Goal: Task Accomplishment & Management: Manage account settings

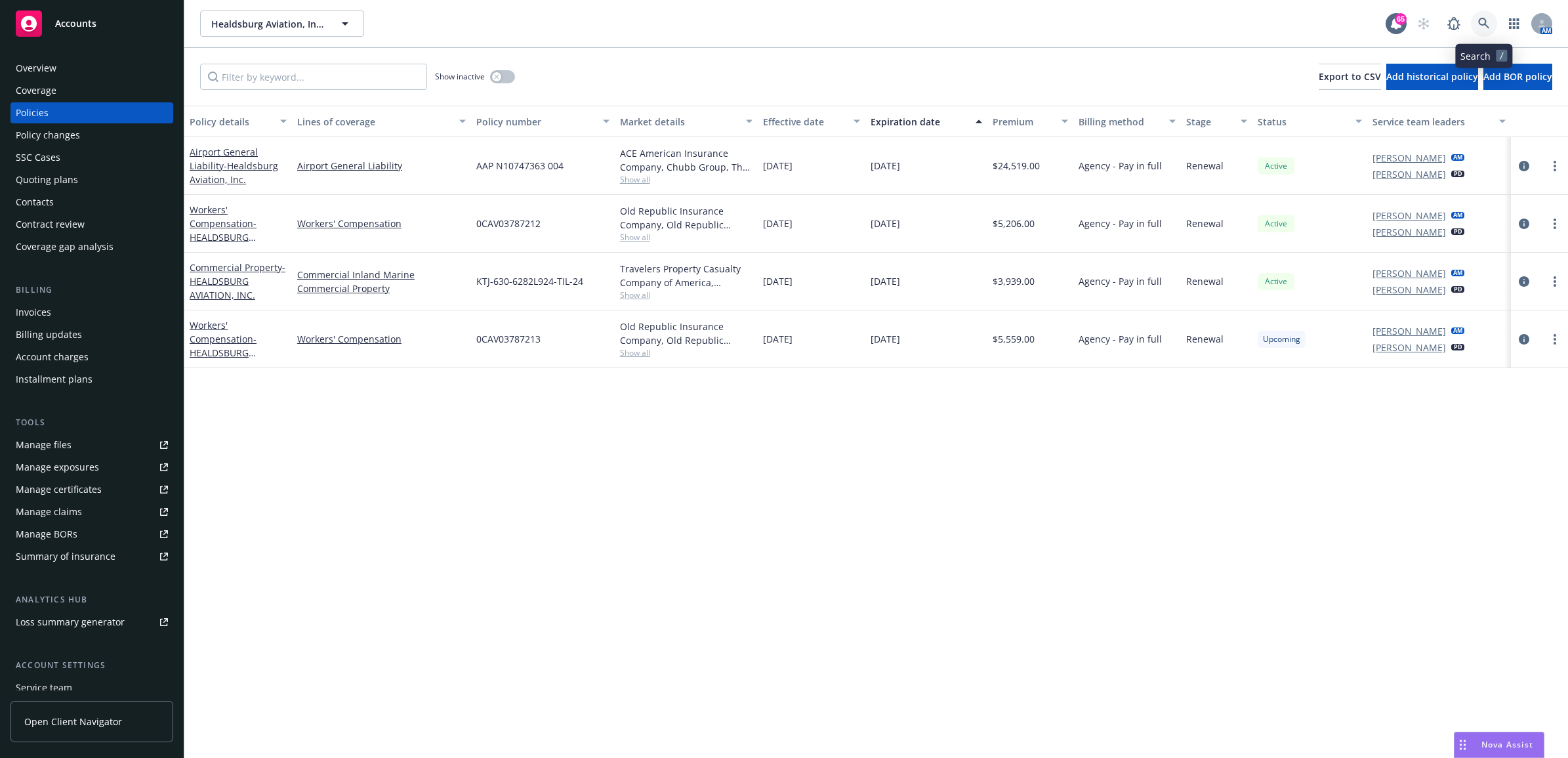
click at [1492, 24] on link at bounding box center [1484, 23] width 26 height 26
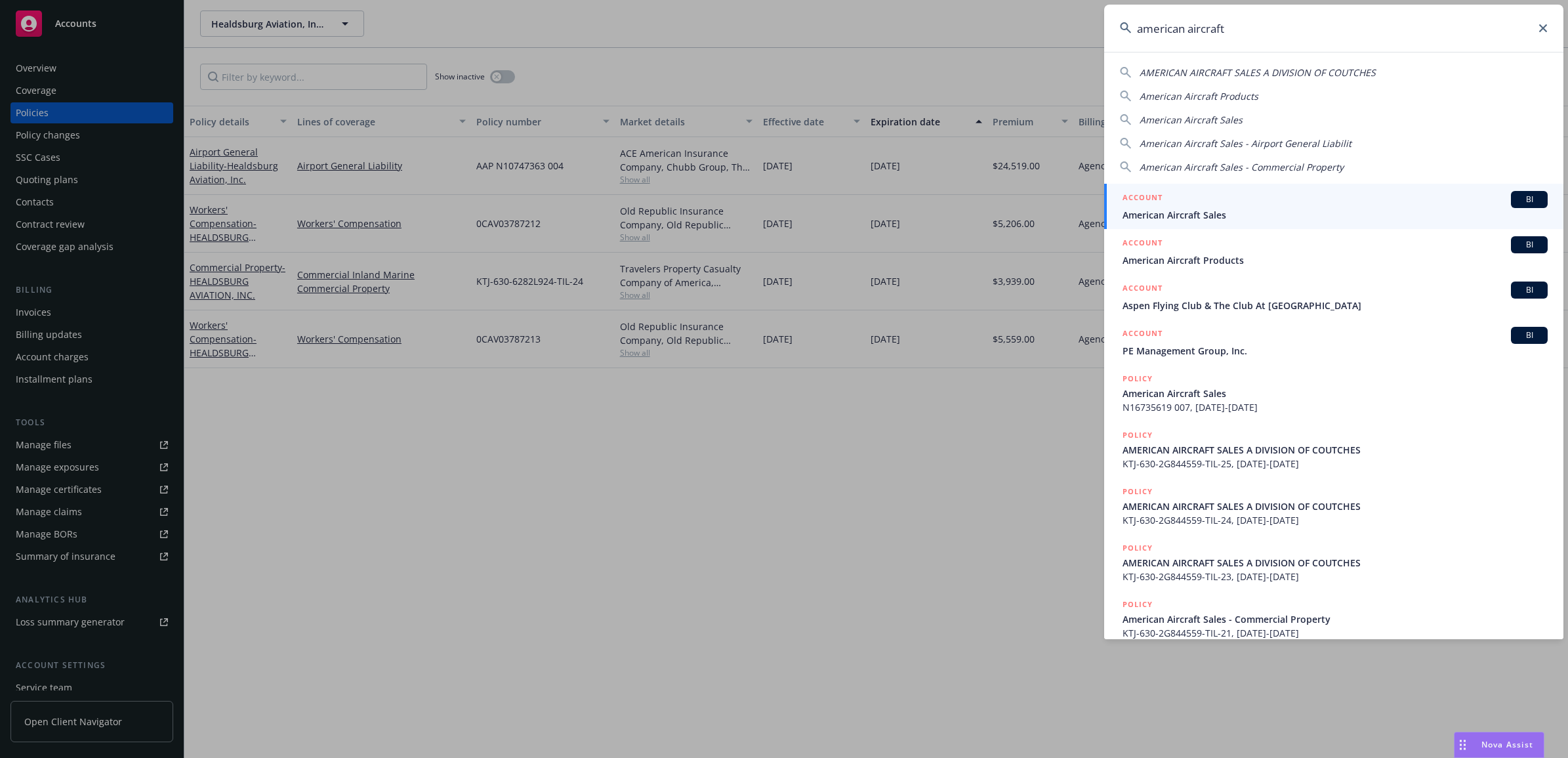
type input "american aircraft"
drag, startPoint x: 1212, startPoint y: 204, endPoint x: 1237, endPoint y: 212, distance: 26.2
click at [1212, 204] on div "ACCOUNT BI" at bounding box center [1336, 200] width 425 height 17
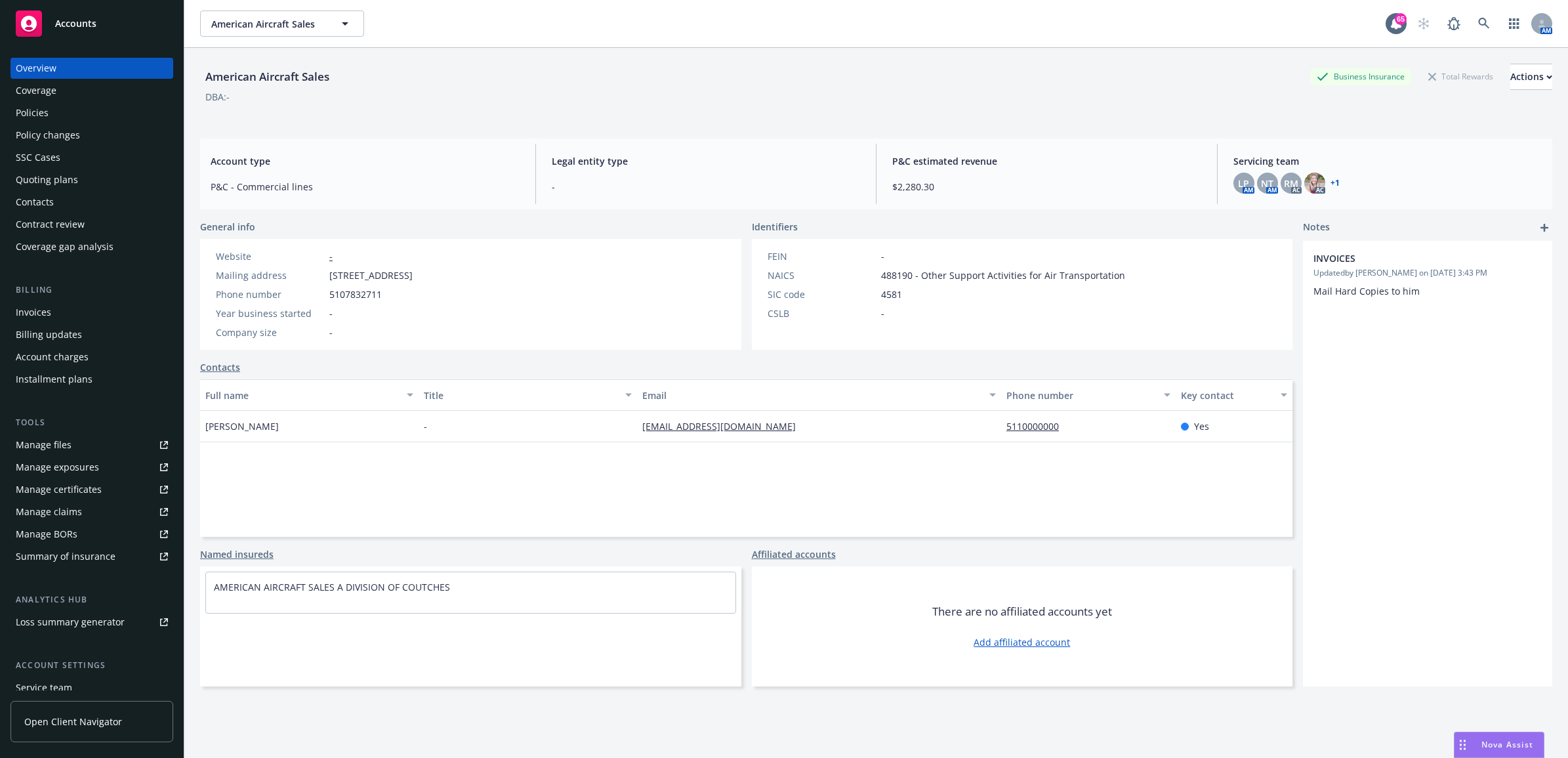
click at [30, 111] on div "Policies" at bounding box center [32, 112] width 33 height 21
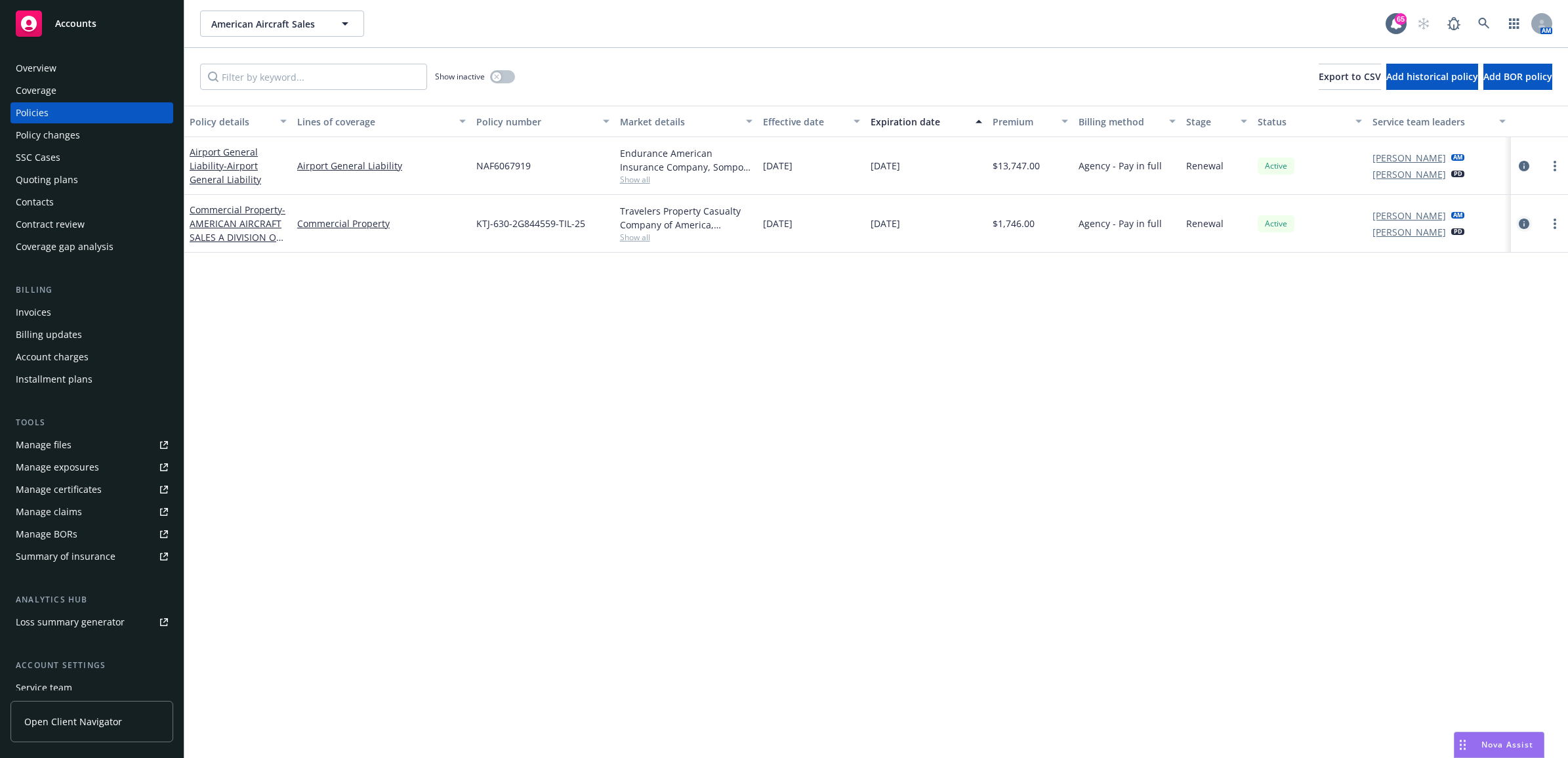
click at [1525, 223] on icon "circleInformation" at bounding box center [1523, 223] width 10 height 10
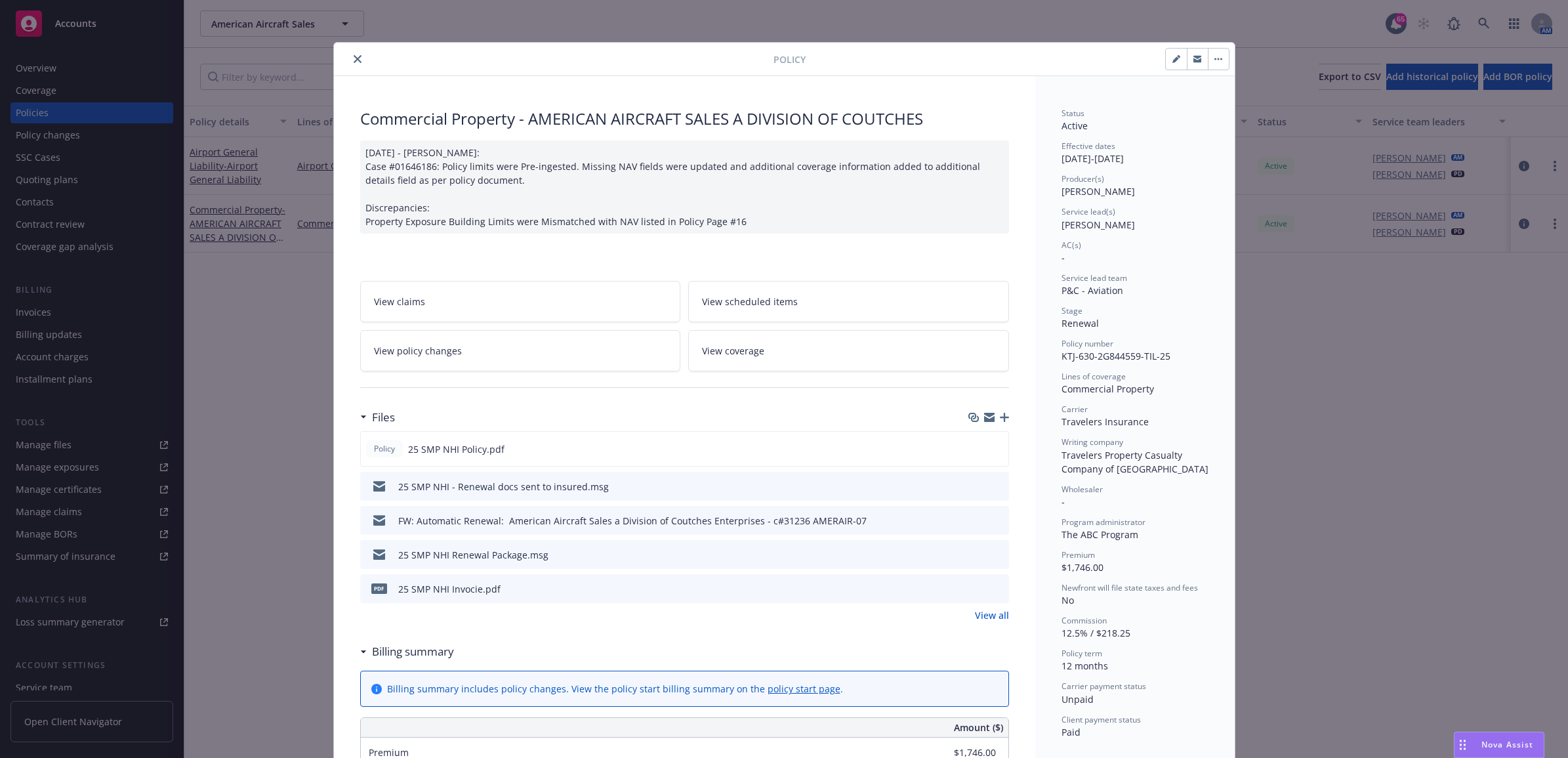
click at [1172, 59] on icon "button" at bounding box center [1175, 59] width 7 height 7
select select "RENEWAL"
select select "12"
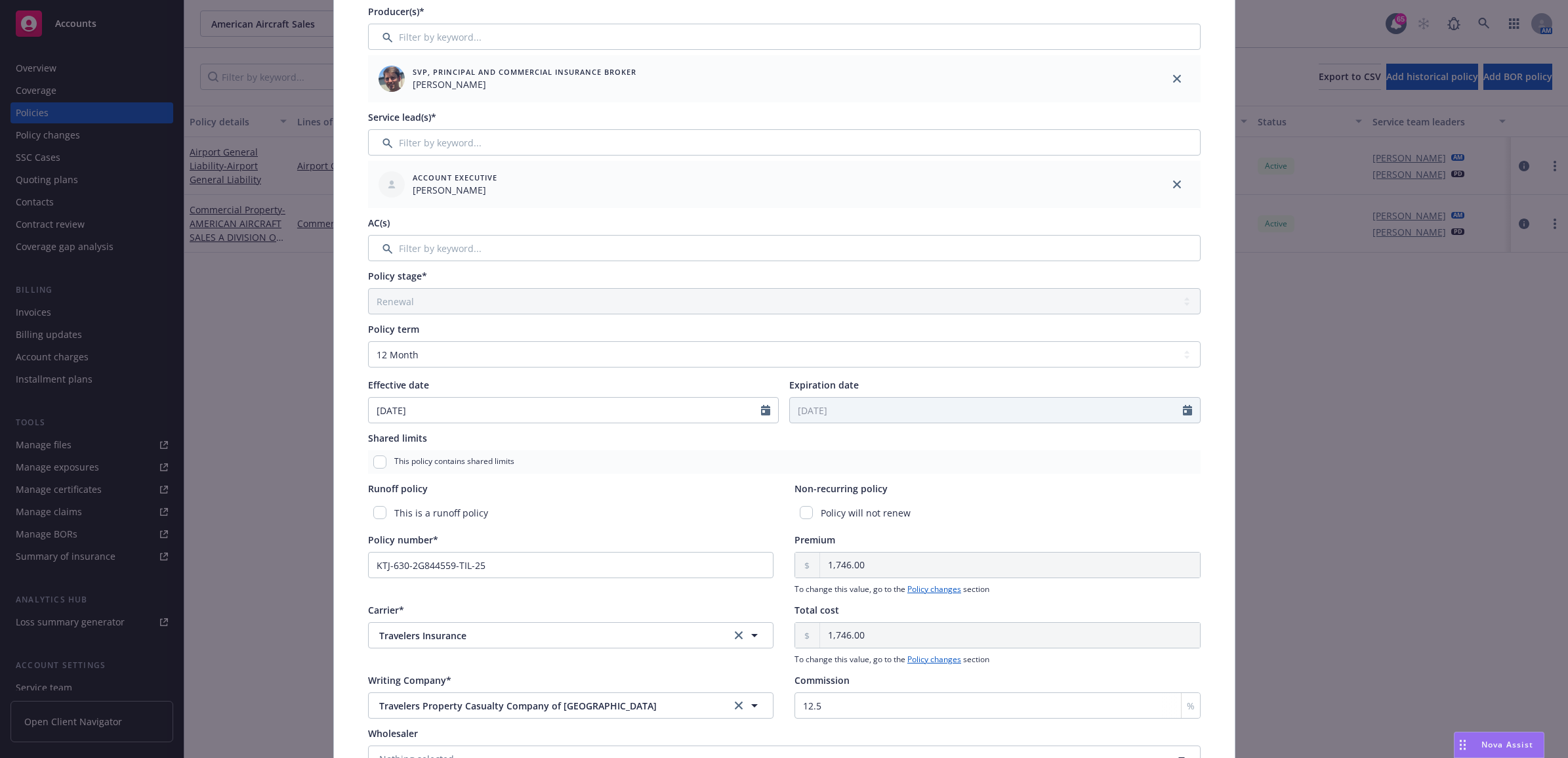
scroll to position [317, 0]
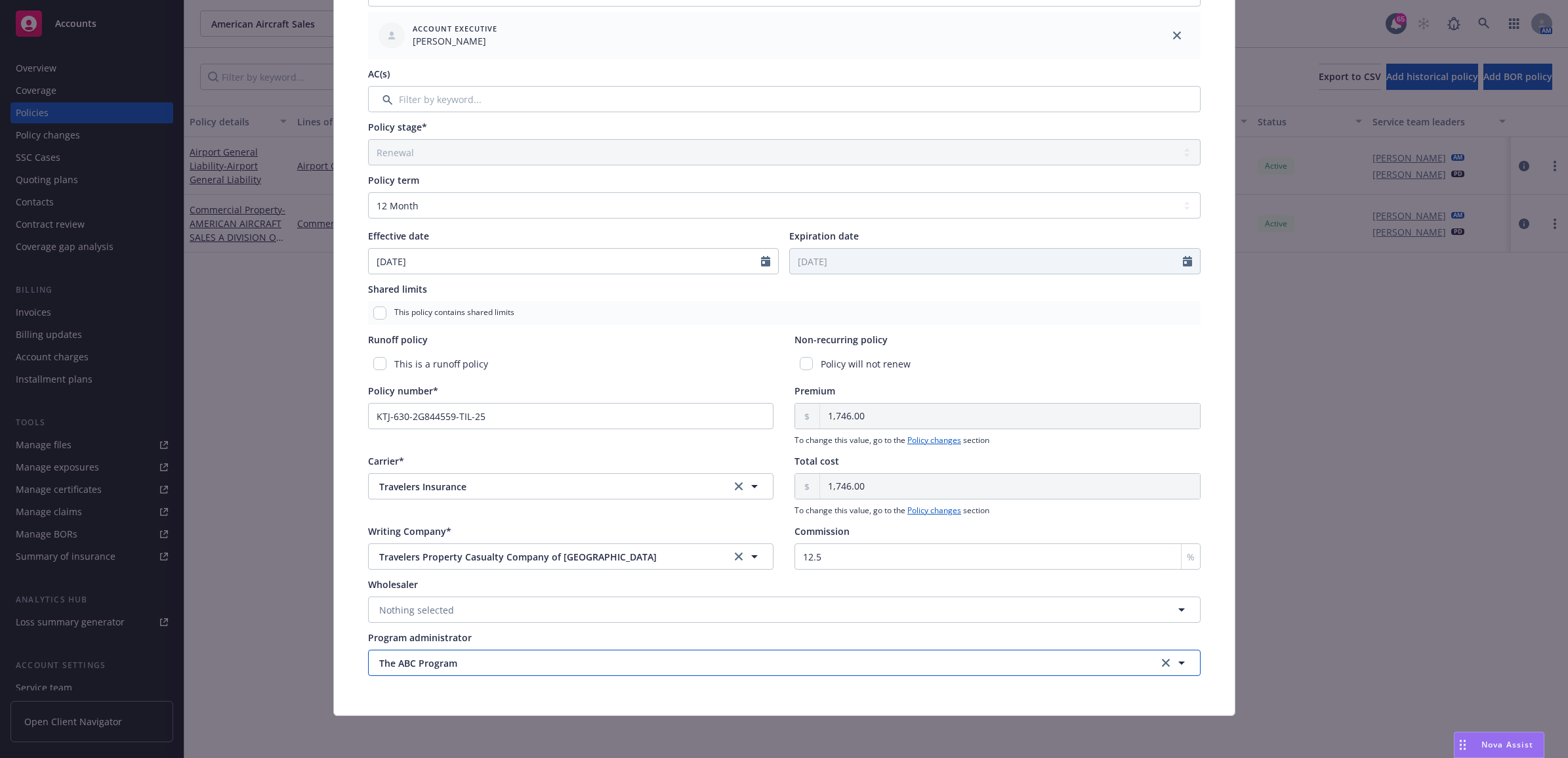
click at [461, 659] on span "The ABC Program" at bounding box center [737, 662] width 715 height 14
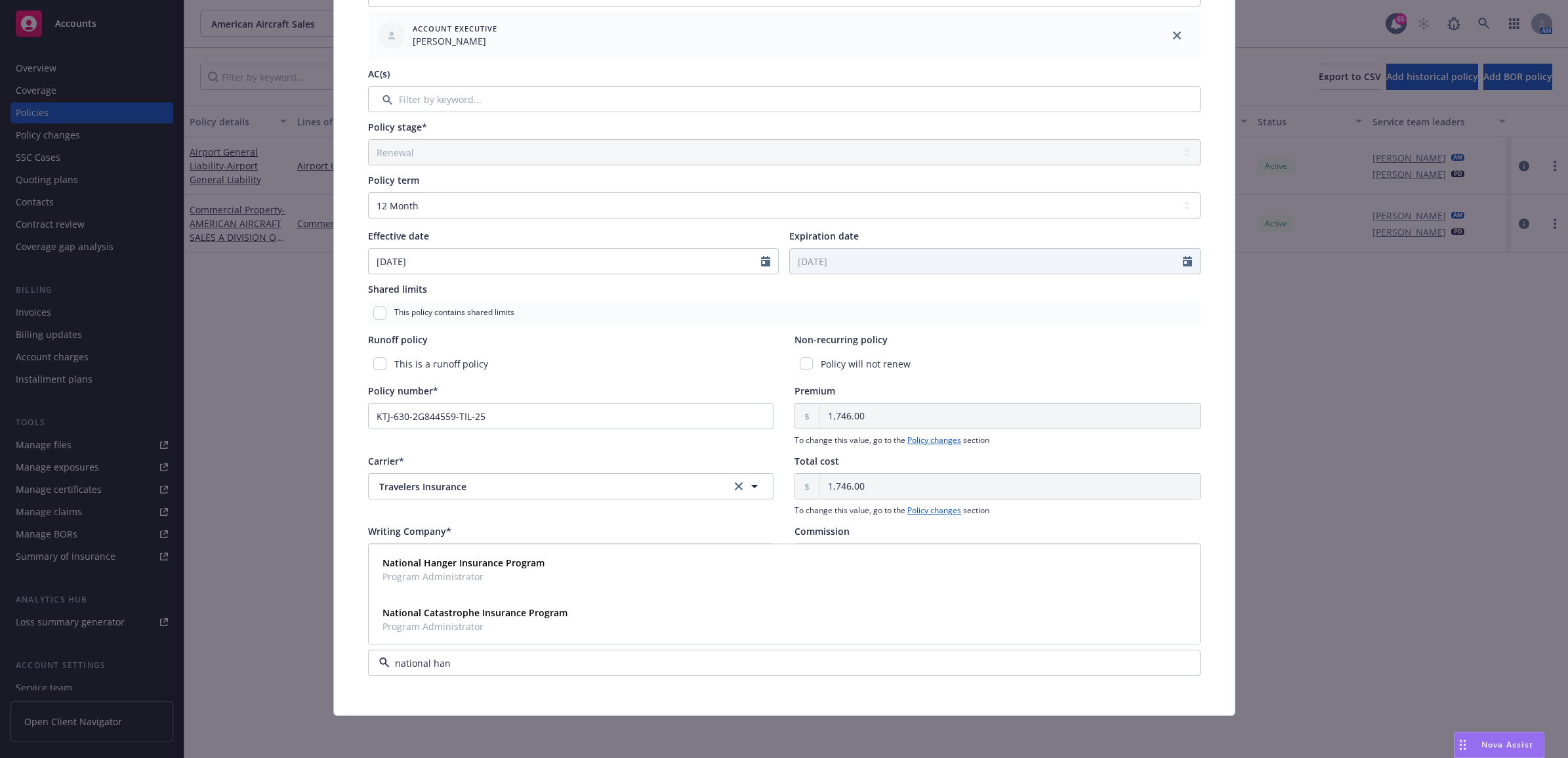
type input "national hang"
click at [483, 630] on span "Program Administrator" at bounding box center [464, 626] width 162 height 14
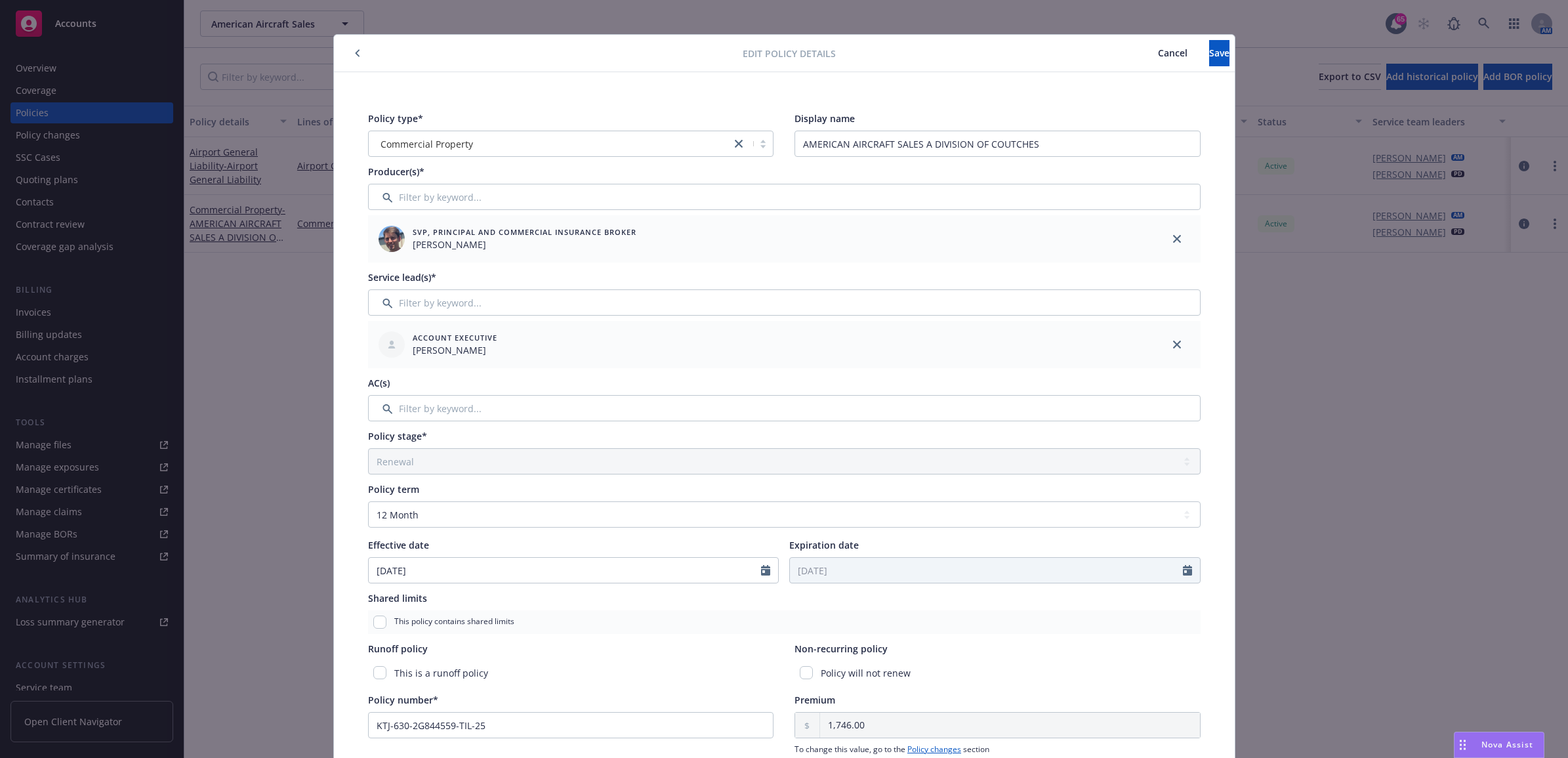
scroll to position [0, 0]
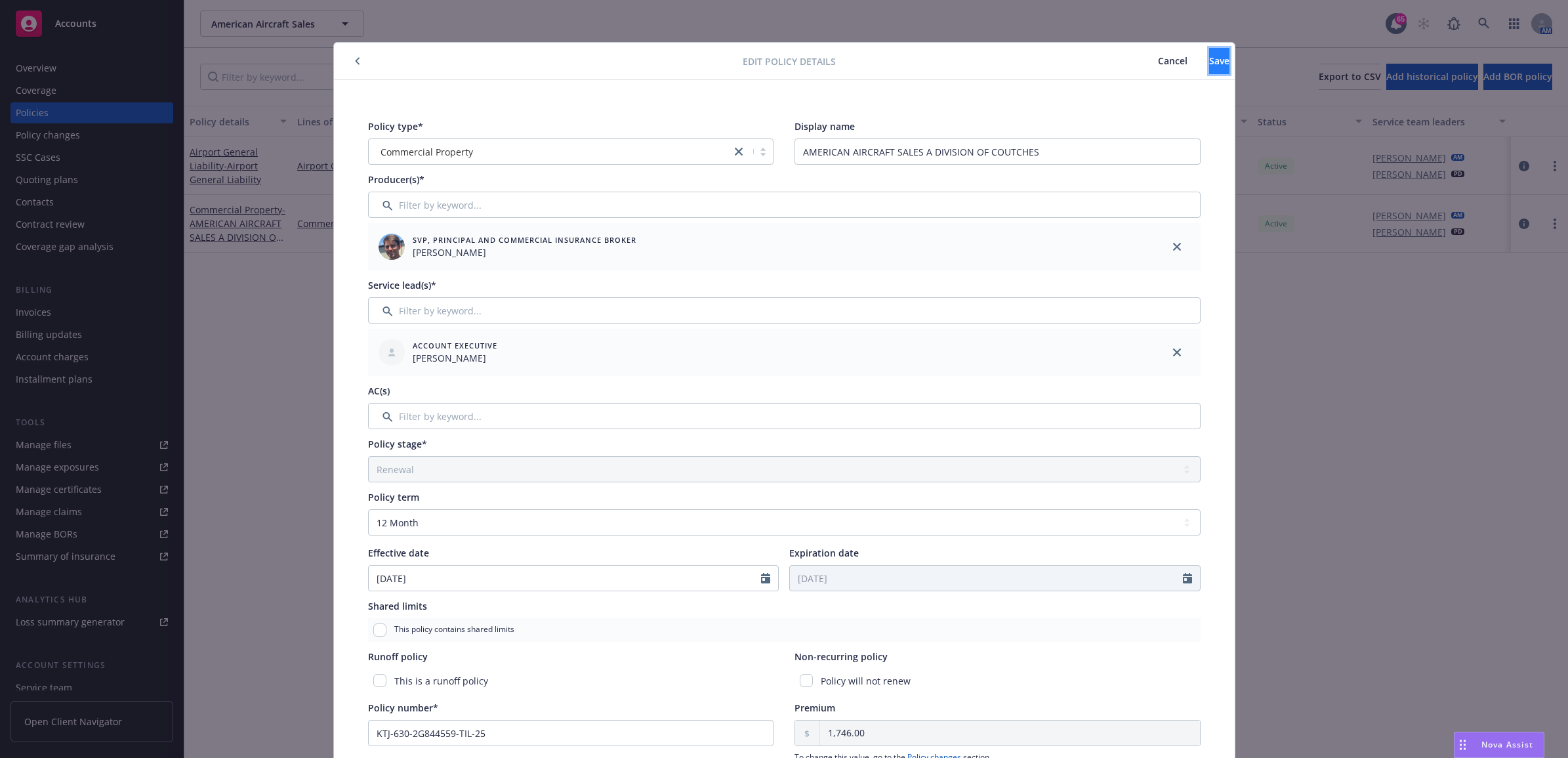
click at [1209, 62] on span "Save" at bounding box center [1220, 60] width 20 height 12
